Goal: Check status: Check status

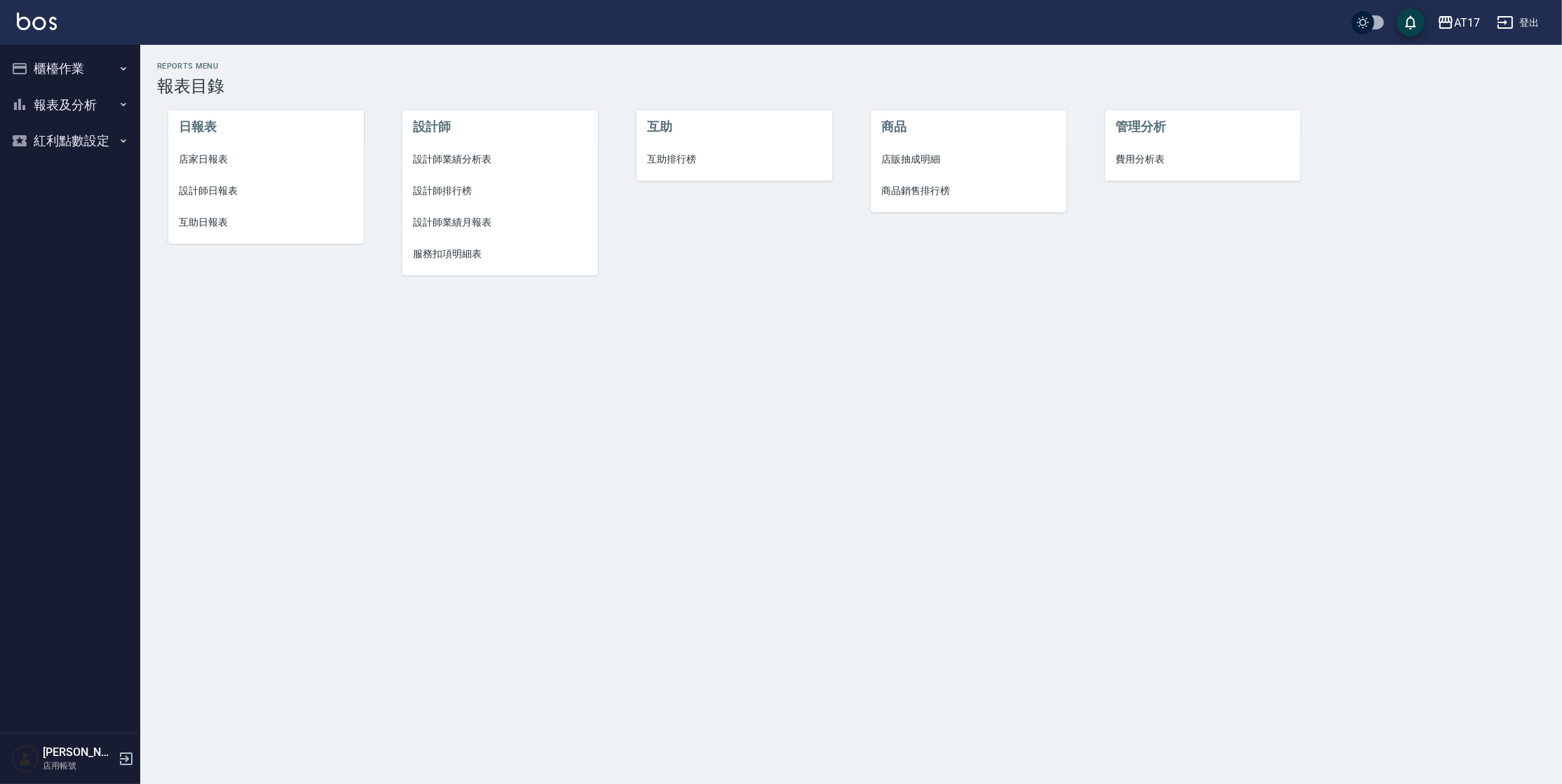
click at [60, 95] on button "報表及分析" at bounding box center [69, 105] width 129 height 36
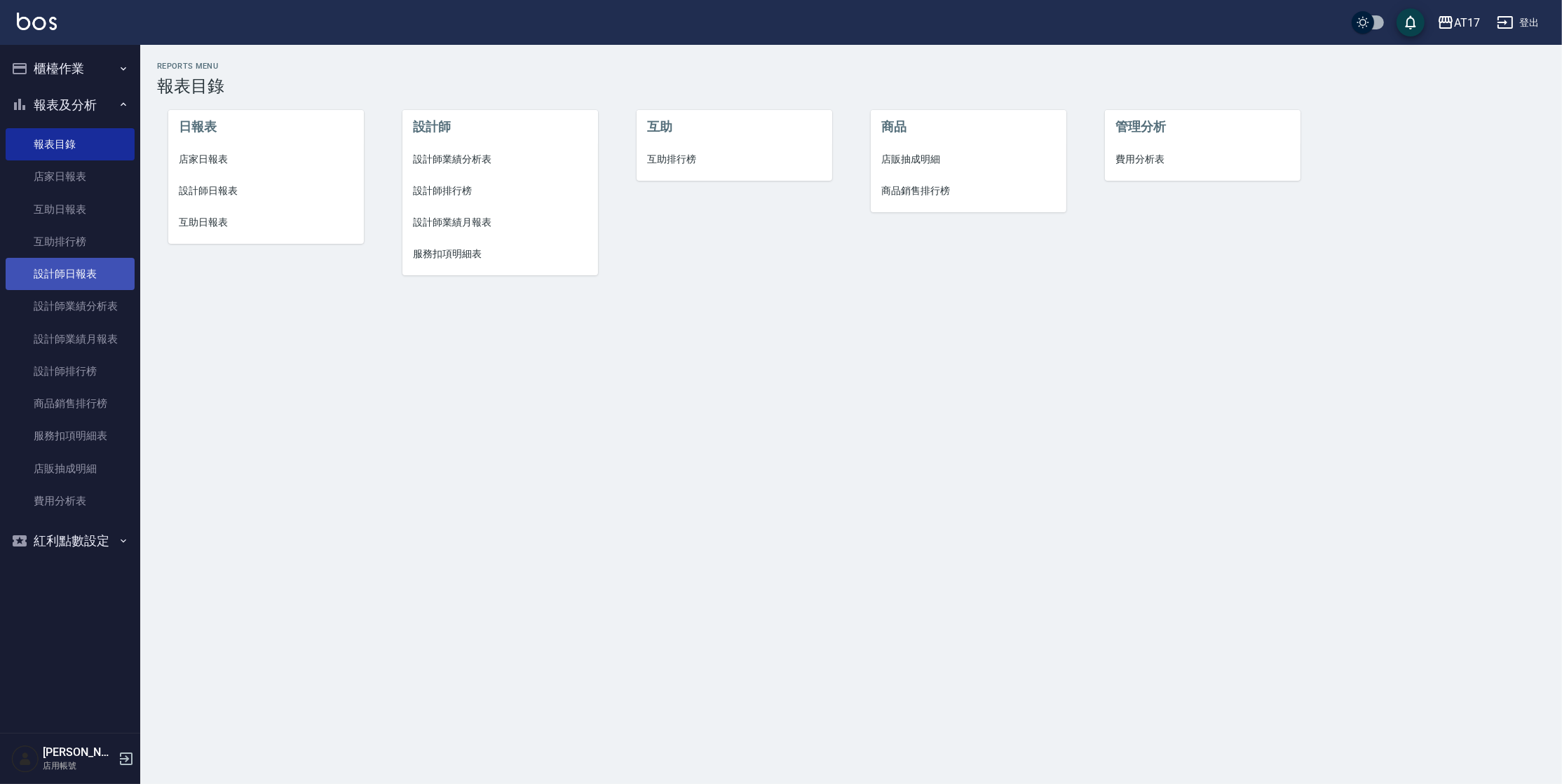
click at [102, 284] on link "設計師日報表" at bounding box center [69, 274] width 129 height 32
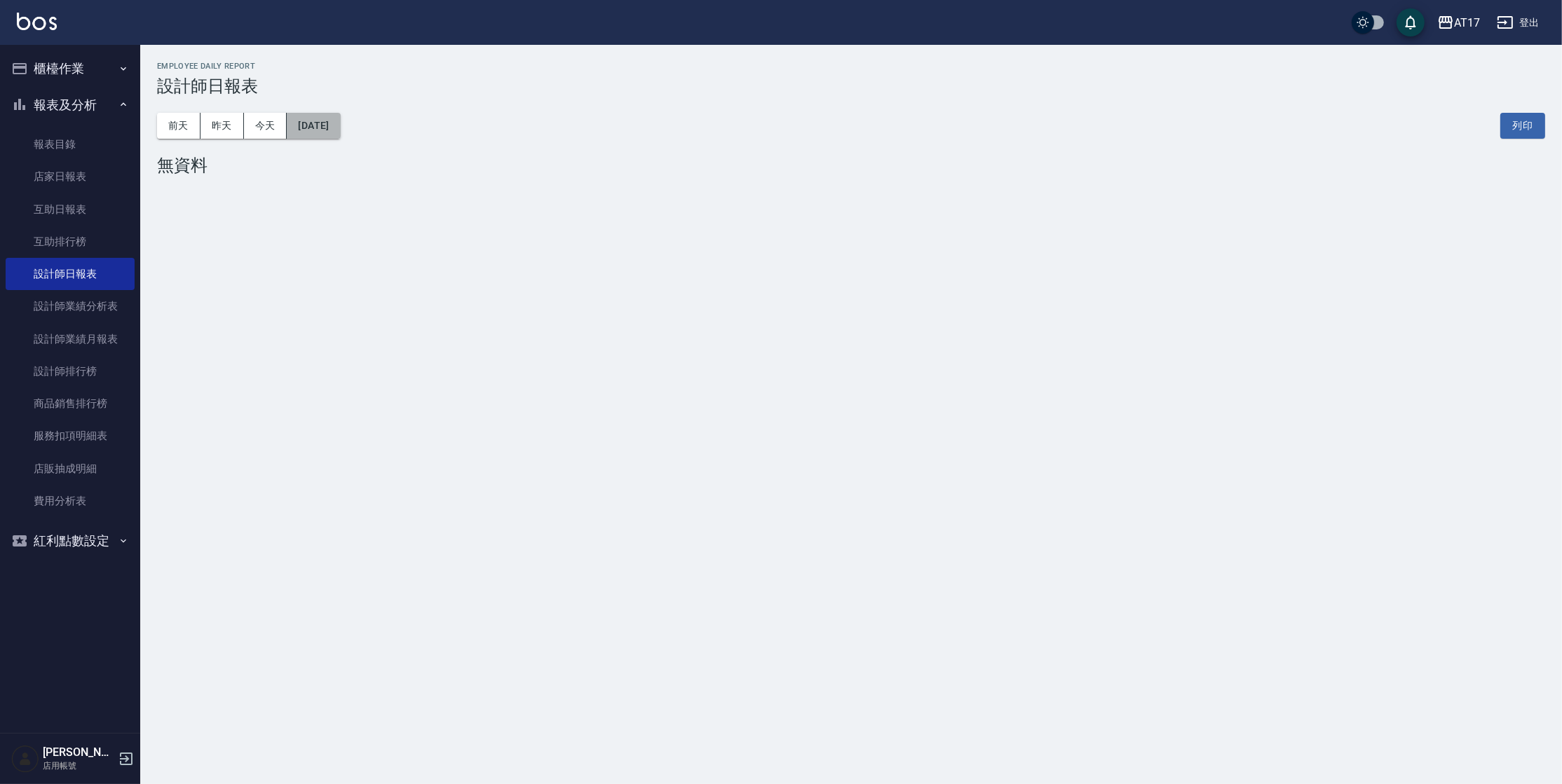
click at [302, 134] on button "[DATE]" at bounding box center [313, 126] width 54 height 26
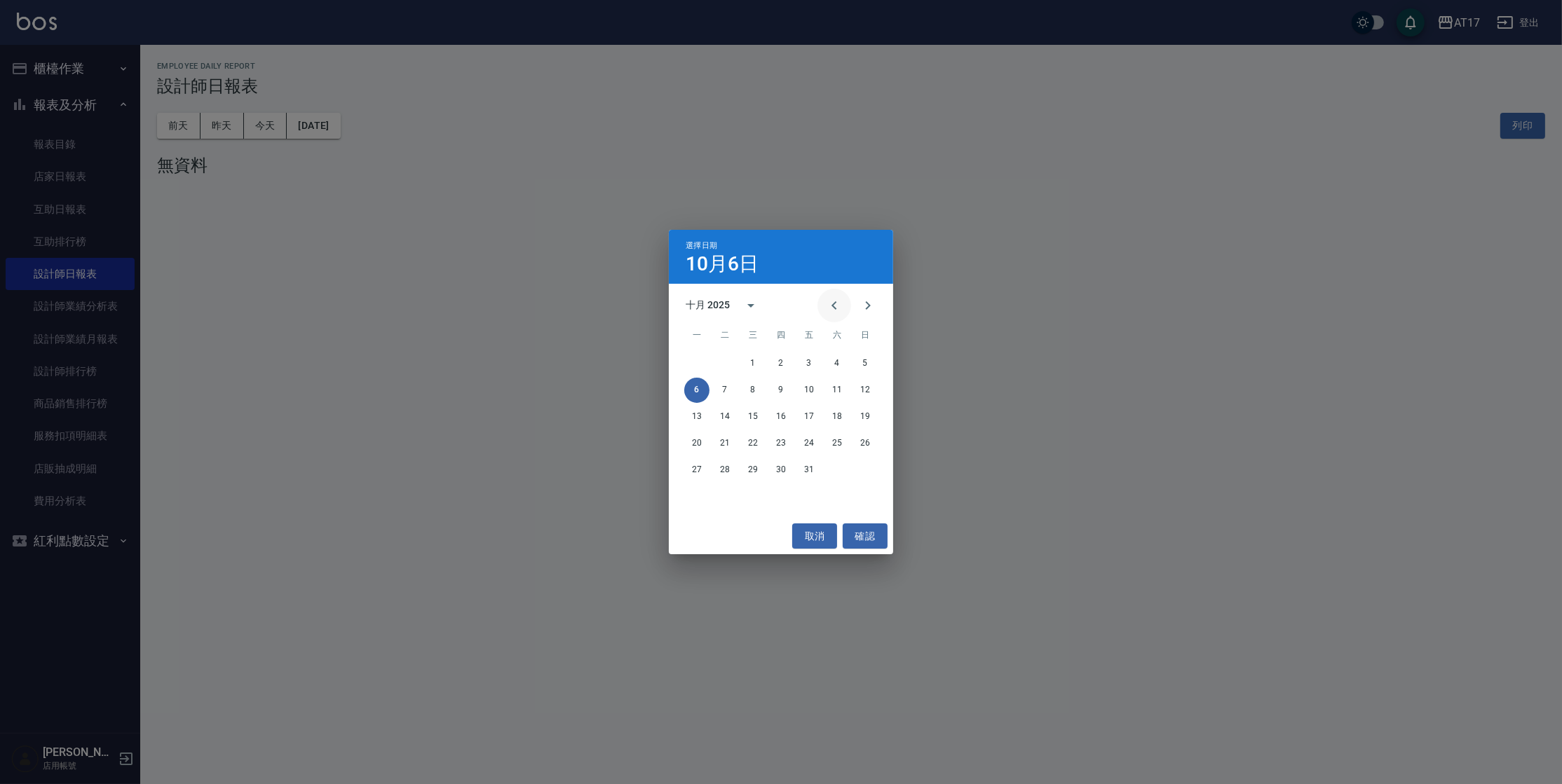
click at [837, 303] on icon "Previous month" at bounding box center [834, 305] width 17 height 17
click at [722, 419] on button "16" at bounding box center [725, 416] width 25 height 25
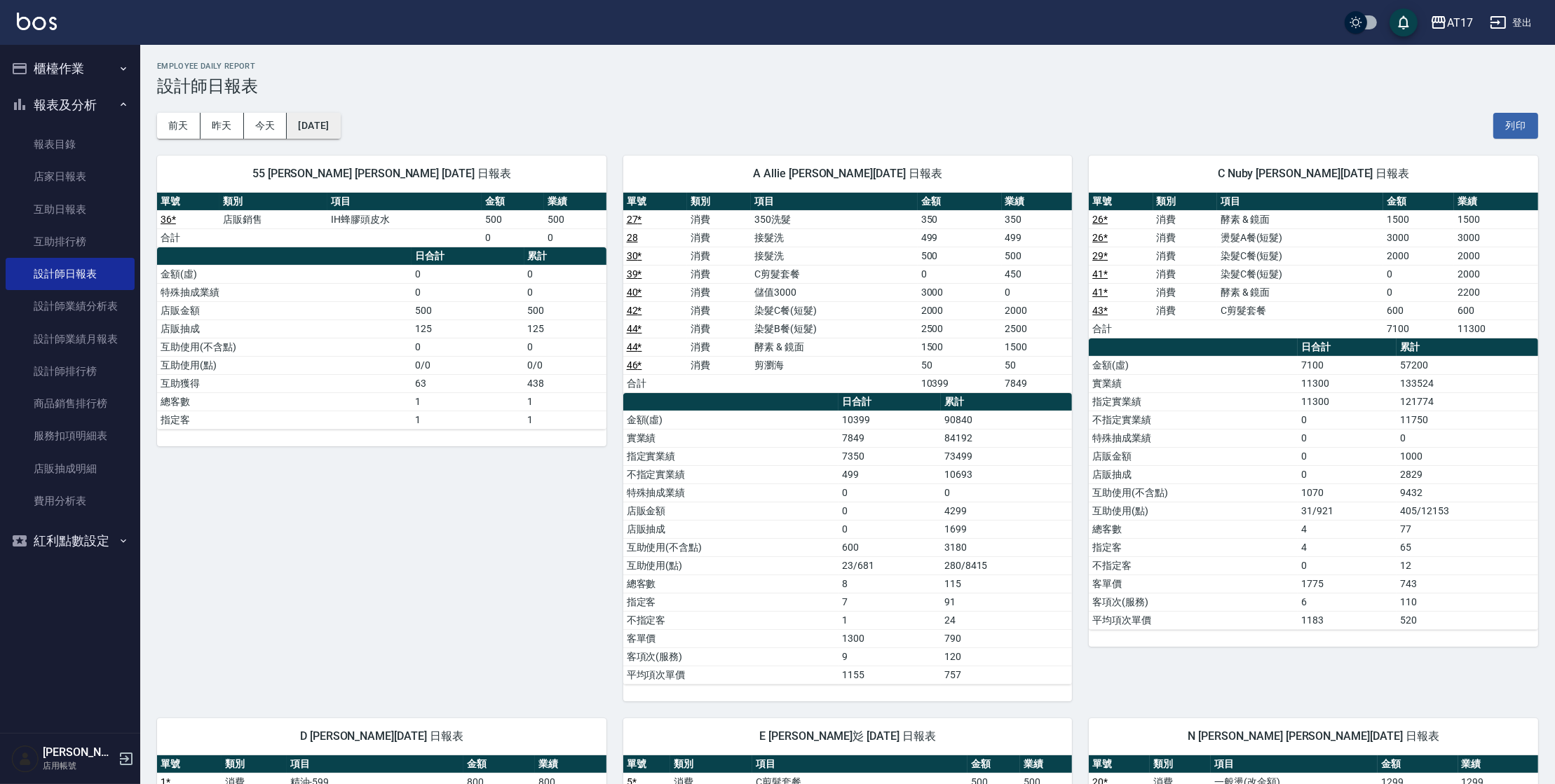
click at [308, 118] on button "[DATE]" at bounding box center [313, 126] width 54 height 26
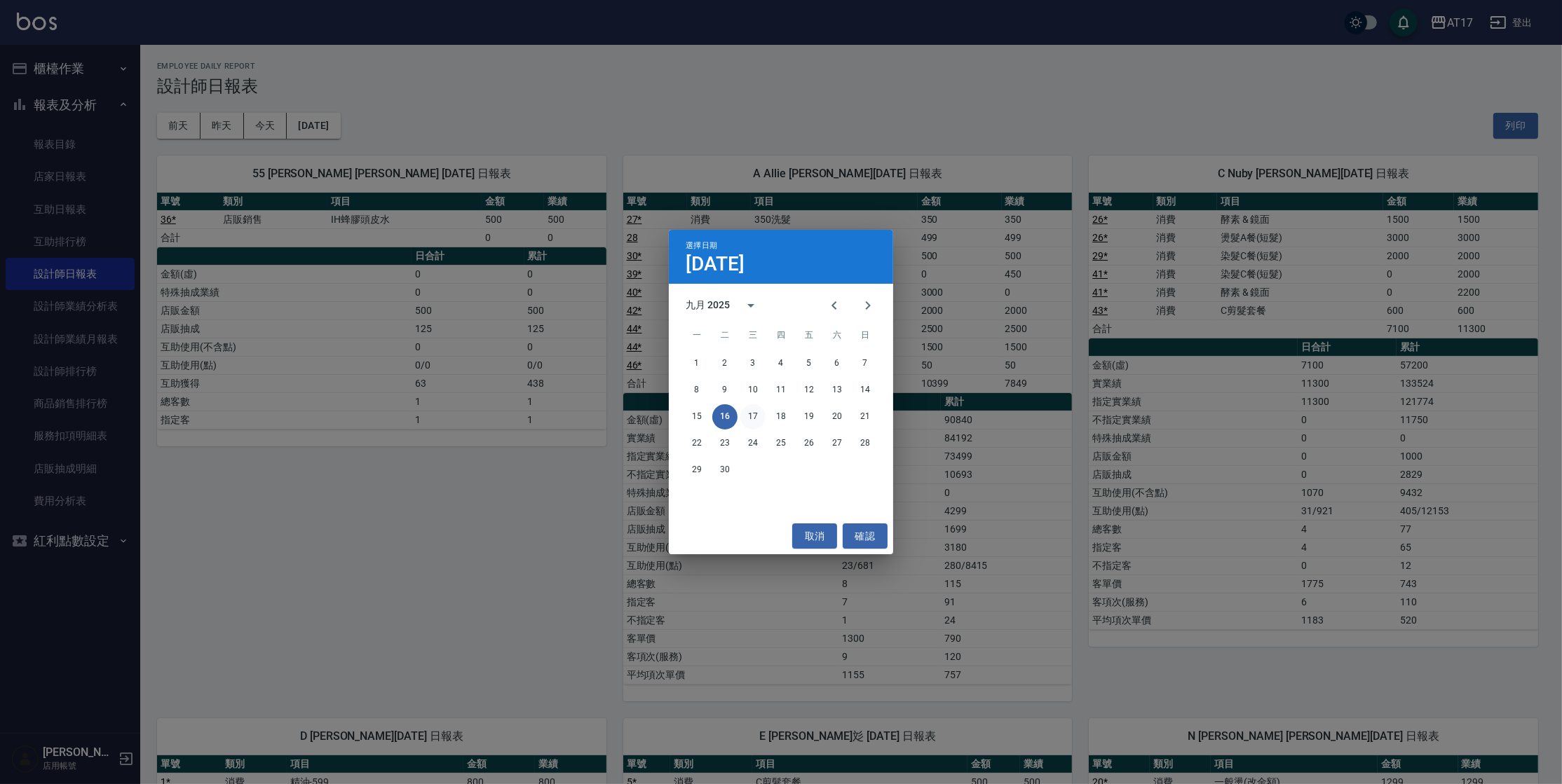
click at [742, 410] on div "15 16 17 18 19 20 21" at bounding box center [781, 416] width 225 height 25
click at [744, 412] on button "17" at bounding box center [753, 416] width 25 height 25
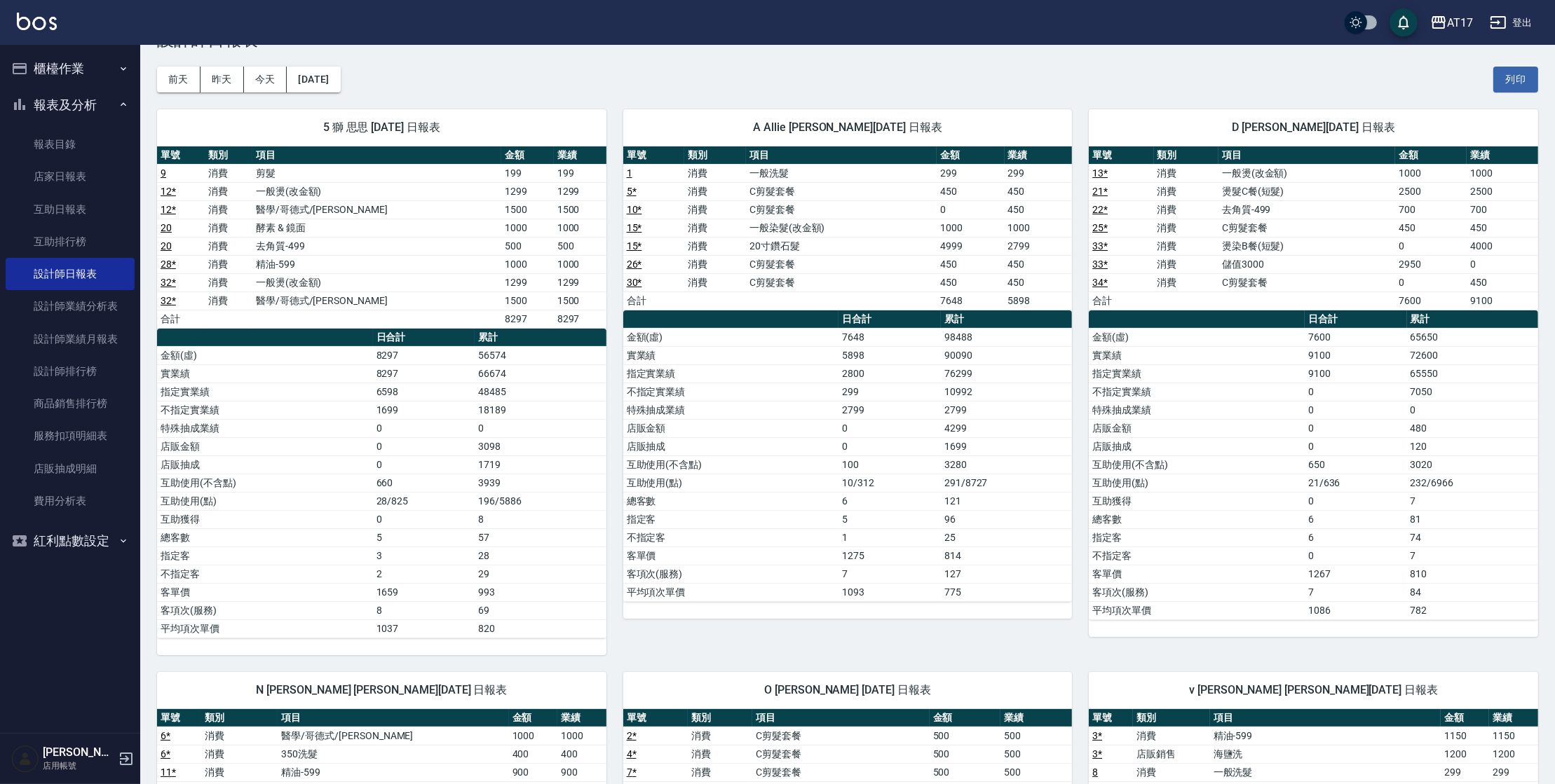
scroll to position [51, 0]
